Goal: Transaction & Acquisition: Purchase product/service

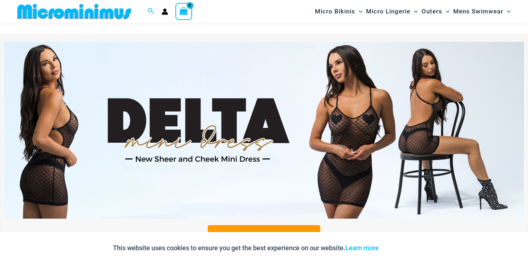
scroll to position [205, 0]
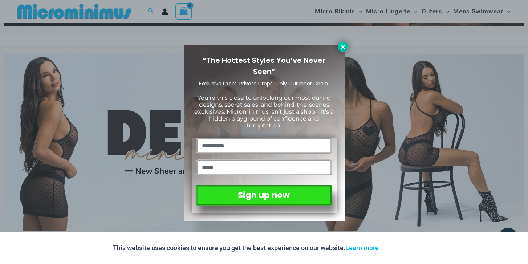
click at [346, 49] on button at bounding box center [343, 47] width 10 height 10
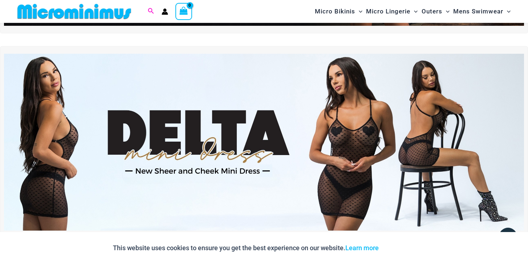
click at [151, 12] on icon "Search icon link" at bounding box center [151, 11] width 6 height 7
type input "*******"
click button "Search" at bounding box center [0, 0] width 0 height 0
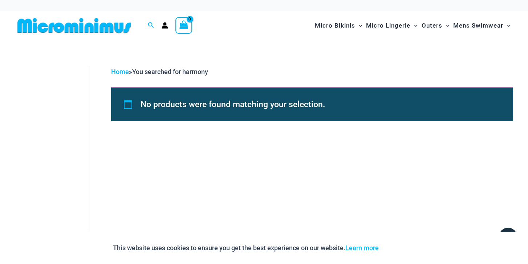
click at [104, 25] on img at bounding box center [74, 25] width 119 height 16
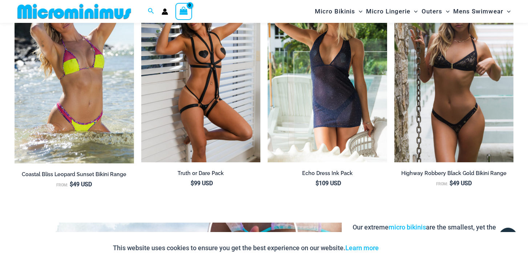
scroll to position [826, 0]
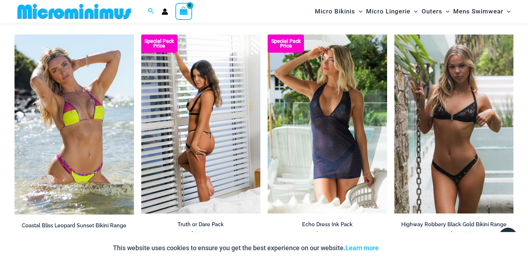
click at [210, 109] on img at bounding box center [200, 123] width 119 height 179
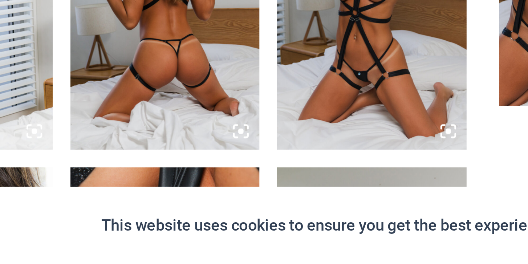
scroll to position [348, 0]
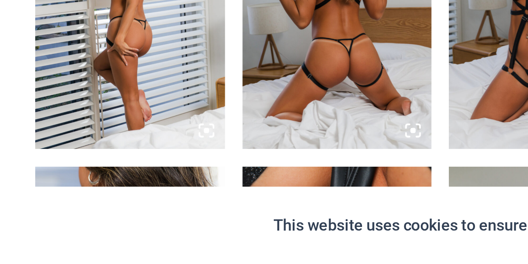
click at [46, 99] on img at bounding box center [54, 157] width 78 height 117
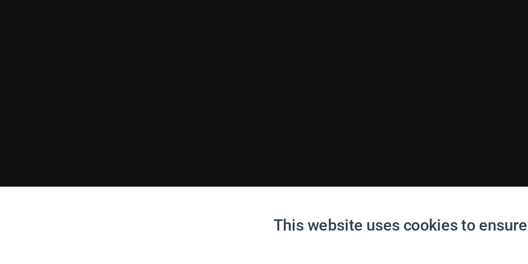
click at [46, 23] on div at bounding box center [264, 132] width 528 height 264
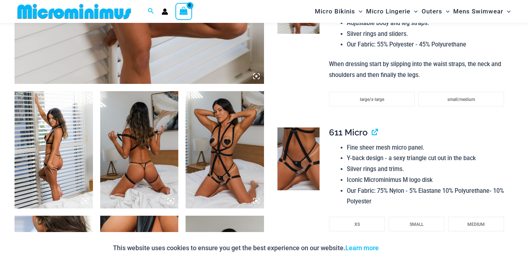
scroll to position [367, 0]
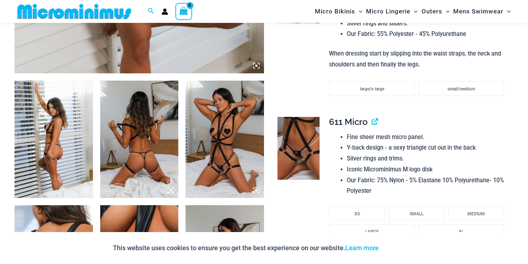
click at [48, 140] on img at bounding box center [54, 139] width 78 height 117
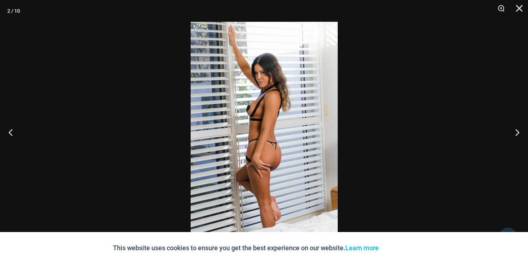
scroll to position [392, 0]
click at [335, 189] on img at bounding box center [264, 132] width 147 height 220
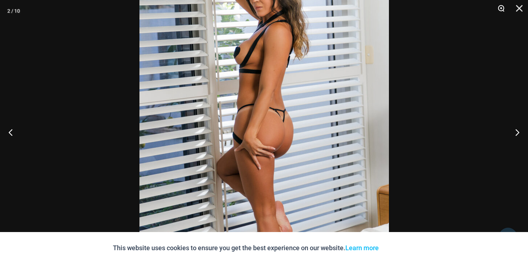
click at [500, 11] on button "Zoom" at bounding box center [498, 11] width 18 height 22
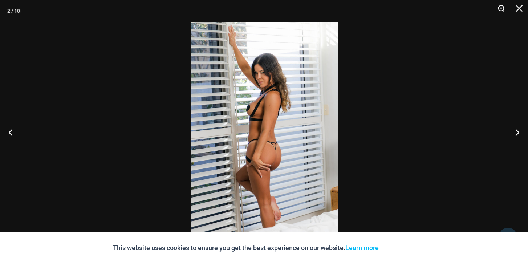
click at [500, 11] on button "Zoom" at bounding box center [498, 11] width 18 height 22
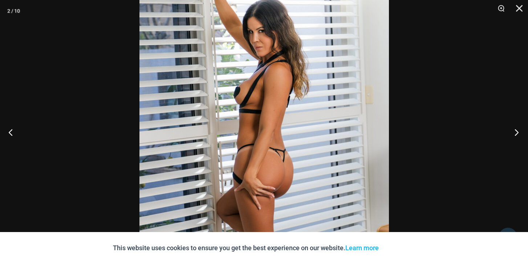
click at [516, 135] on button "Next" at bounding box center [513, 132] width 27 height 36
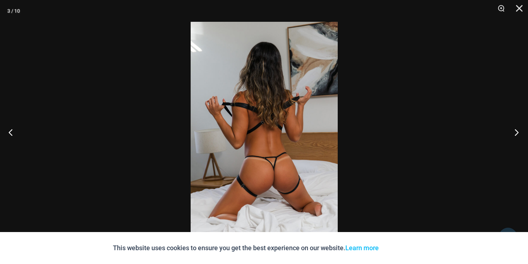
click at [516, 135] on button "Next" at bounding box center [513, 132] width 27 height 36
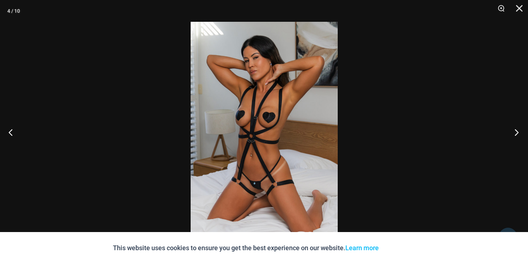
click at [516, 135] on button "Next" at bounding box center [513, 132] width 27 height 36
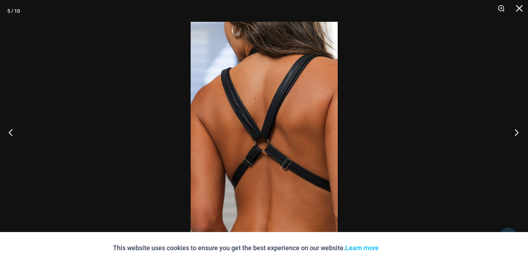
click at [516, 135] on button "Next" at bounding box center [513, 132] width 27 height 36
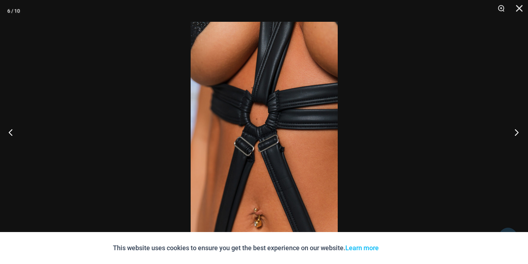
click at [516, 130] on button "Next" at bounding box center [513, 132] width 27 height 36
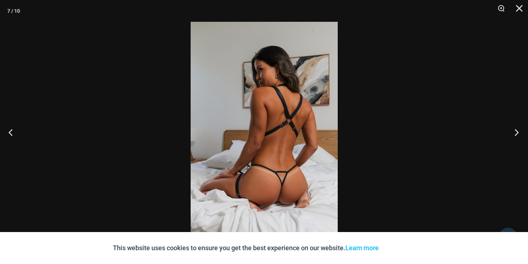
click at [516, 130] on button "Next" at bounding box center [513, 132] width 27 height 36
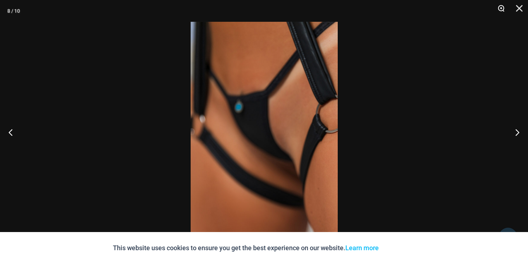
click at [501, 8] on button "Zoom" at bounding box center [498, 11] width 18 height 22
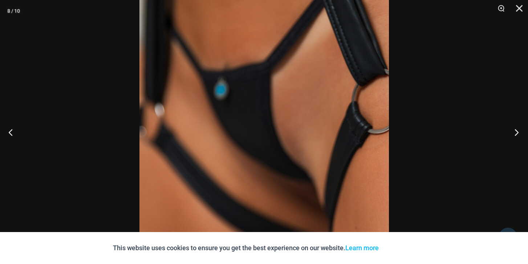
click at [517, 135] on button "Next" at bounding box center [513, 132] width 27 height 36
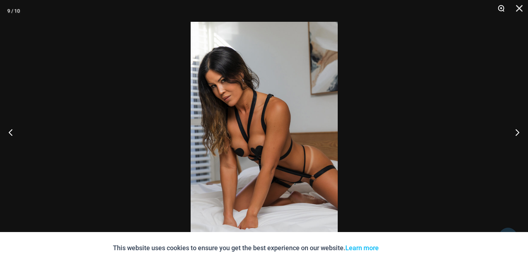
click at [497, 9] on button "Zoom" at bounding box center [498, 11] width 18 height 22
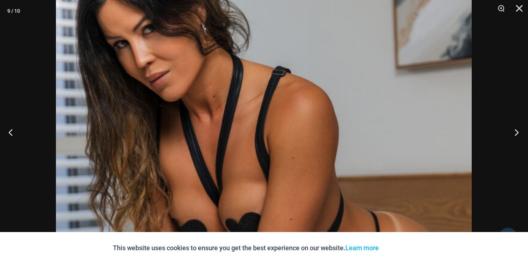
click at [516, 131] on button "Next" at bounding box center [513, 132] width 27 height 36
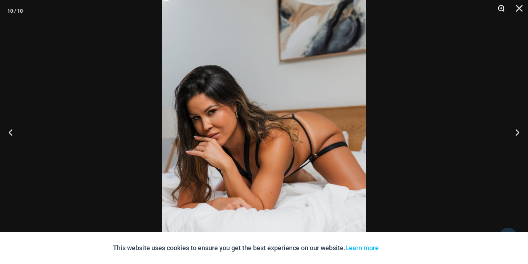
click at [498, 8] on button "Zoom" at bounding box center [498, 11] width 18 height 22
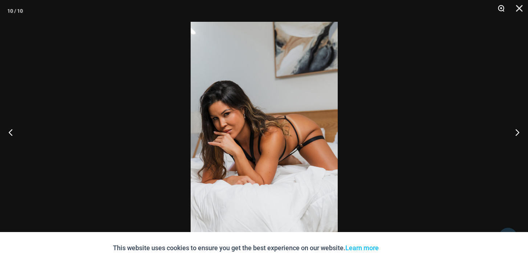
click at [498, 8] on button "Zoom" at bounding box center [498, 11] width 18 height 22
